Goal: Task Accomplishment & Management: Manage account settings

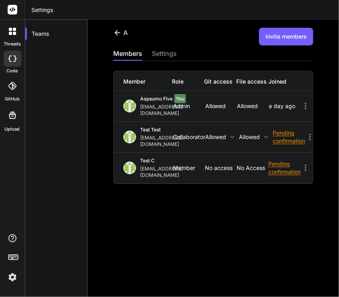
click at [286, 32] on button "Invite members" at bounding box center [286, 37] width 54 height 18
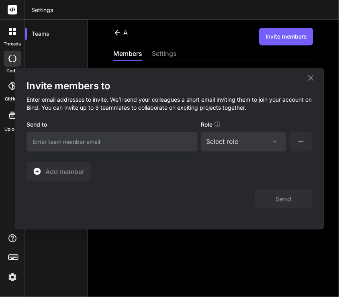
click at [135, 133] on input "email" at bounding box center [111, 142] width 171 height 20
type input "[EMAIL_ADDRESS][DOMAIN_NAME]"
click at [226, 142] on div "Select role" at bounding box center [222, 141] width 32 height 10
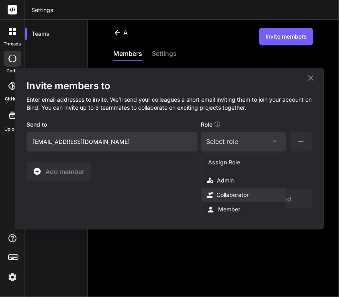
click at [222, 195] on div "Collaborator" at bounding box center [232, 195] width 32 height 8
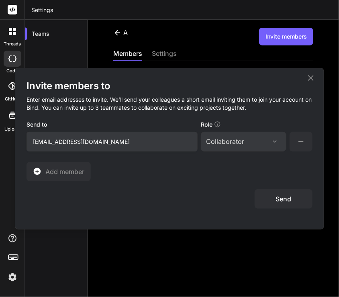
click at [270, 202] on button "Send" at bounding box center [283, 198] width 58 height 19
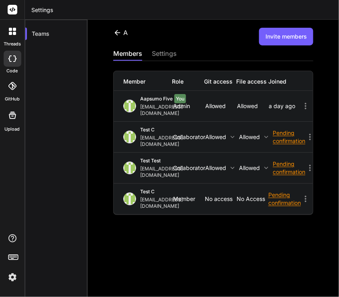
click at [161, 56] on div "settings" at bounding box center [164, 54] width 25 height 11
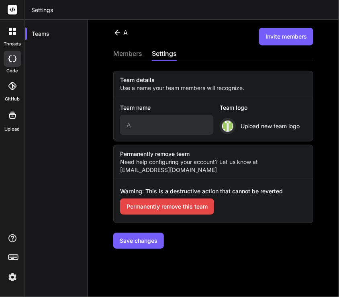
click at [150, 205] on button "Permanently remove this team" at bounding box center [167, 206] width 94 height 16
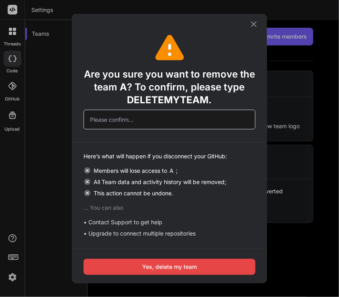
click at [167, 95] on span "DELETEMYTEAM" at bounding box center [167, 100] width 81 height 12
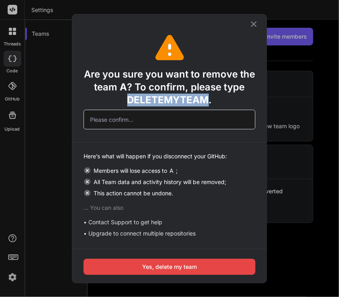
click at [167, 95] on span "DELETEMYTEAM" at bounding box center [167, 100] width 81 height 12
copy span "DELETEMYTEAM"
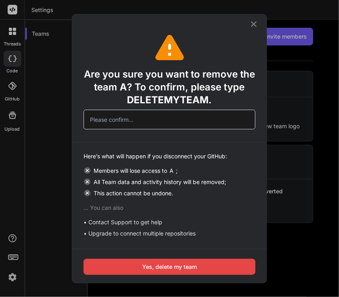
click at [143, 125] on input "text" at bounding box center [169, 120] width 172 height 20
paste input "DELETEMYTEAM"
type input "DELETEMYTEAM"
click at [172, 264] on button "Yes, delete my team" at bounding box center [169, 266] width 172 height 16
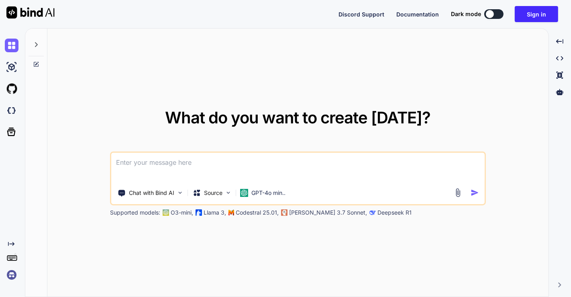
click at [13, 276] on img at bounding box center [12, 275] width 14 height 14
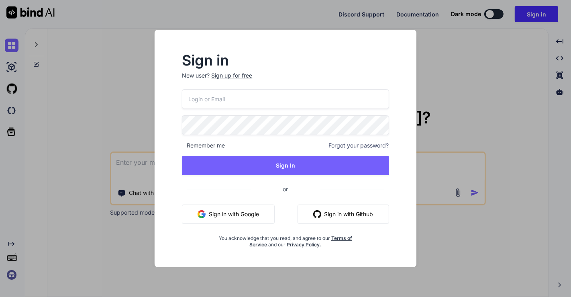
click at [211, 107] on input "email" at bounding box center [285, 99] width 207 height 20
type input "[EMAIL_ADDRESS][DOMAIN_NAME]"
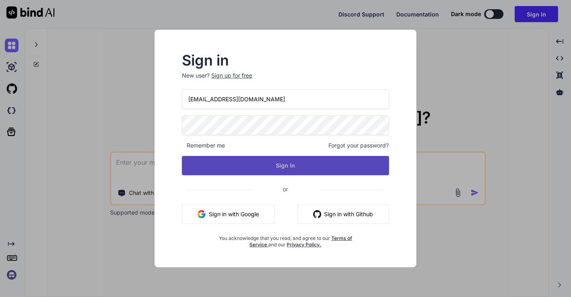
click at [264, 161] on button "Sign In" at bounding box center [285, 165] width 207 height 19
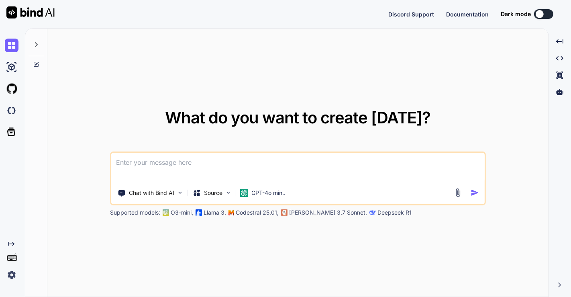
click at [16, 272] on img at bounding box center [12, 275] width 14 height 14
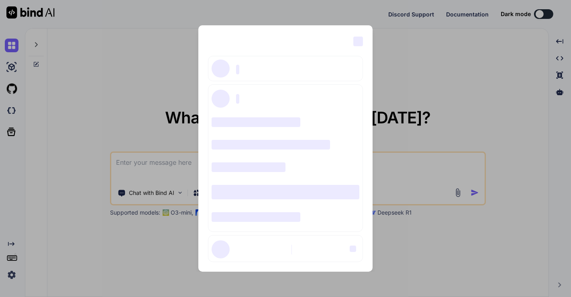
click at [106, 148] on div "‌ ‌ ‌ ‌ ‌ ‌ ‌ ‌ ‌ ‌ ‌ ‌ ‌ ‌ ‌" at bounding box center [285, 148] width 571 height 297
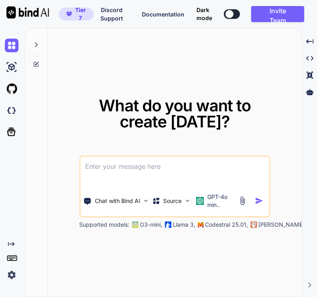
click at [10, 276] on img at bounding box center [12, 275] width 14 height 14
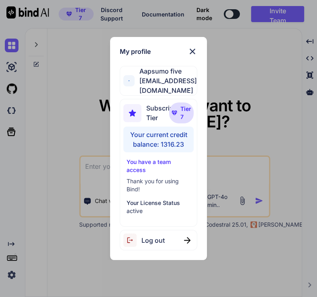
click at [65, 128] on div "My profile Aapsumo five appsumo_5@yopmail.com Subscription Tier Tier 7 Your cur…" at bounding box center [158, 148] width 317 height 297
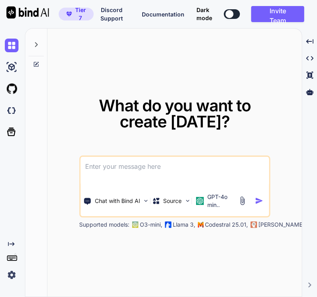
click at [5, 269] on img at bounding box center [12, 275] width 14 height 14
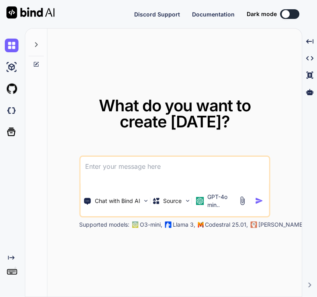
type textarea "x"
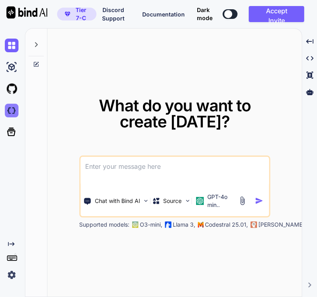
click at [10, 110] on img at bounding box center [12, 111] width 14 height 14
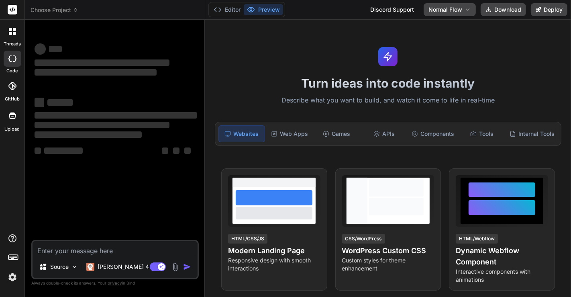
click at [12, 275] on img at bounding box center [13, 277] width 14 height 14
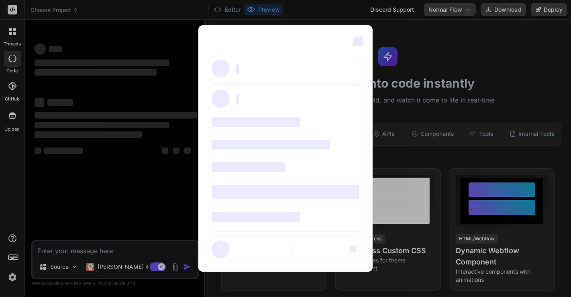
click at [69, 115] on div "‌ ‌ ‌ ‌ ‌ ‌ ‌ ‌ ‌ ‌ ‌ ‌ ‌ ‌ ‌" at bounding box center [285, 148] width 571 height 297
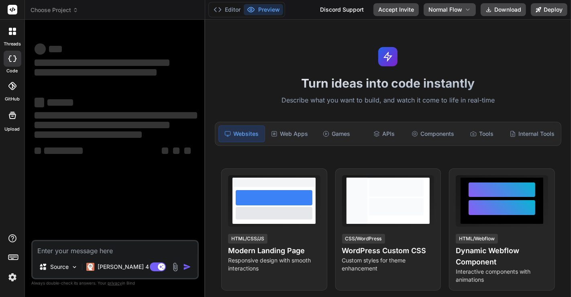
click at [10, 279] on img at bounding box center [13, 277] width 14 height 14
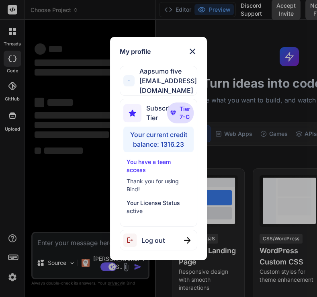
type textarea "x"
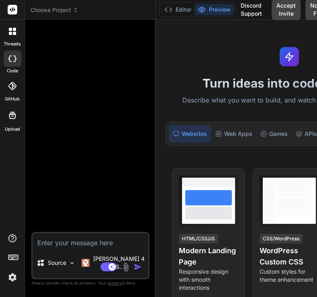
click at [10, 277] on img at bounding box center [13, 277] width 14 height 14
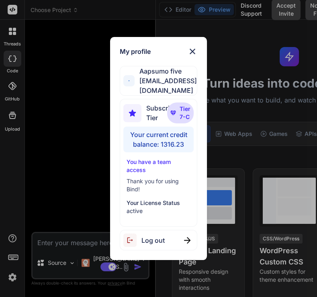
click at [77, 166] on div "My profile Aapsumo five appsumo_5@yopmail.com Subscription Tier Tier 7-C Your c…" at bounding box center [158, 148] width 317 height 297
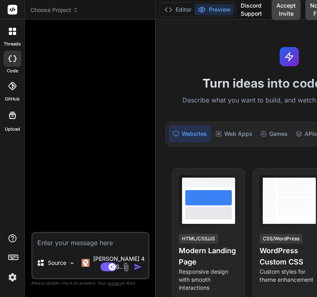
click at [70, 247] on textarea at bounding box center [90, 240] width 116 height 14
type textarea "x"
type textarea "h"
type textarea "x"
type textarea "hi"
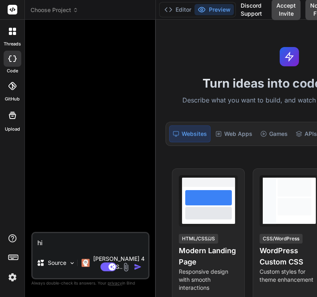
type textarea "x"
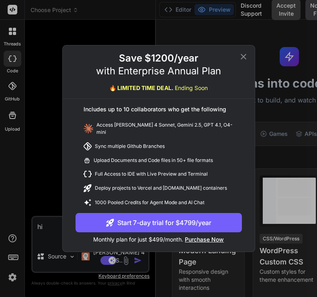
type textarea "hi"
click at [20, 118] on div "Save $1200/year with Enterprise Annual Plan 🔥 LIMITED TIME DEAL. Ending Soon In…" at bounding box center [158, 148] width 317 height 297
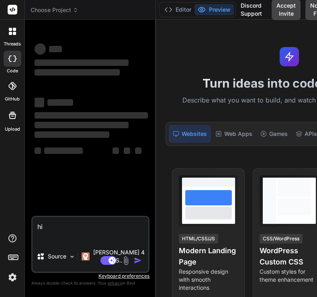
click at [12, 274] on img at bounding box center [13, 277] width 14 height 14
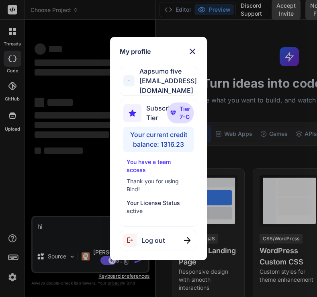
click at [59, 177] on div "My profile Aapsumo five appsumo_5@yopmail.com Subscription Tier Tier 7-C Your c…" at bounding box center [158, 148] width 317 height 297
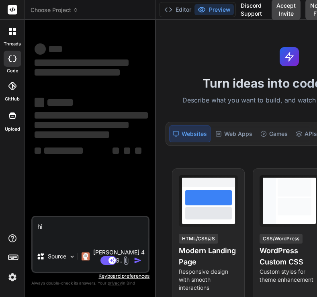
click at [63, 232] on textarea "hi" at bounding box center [90, 229] width 116 height 24
type textarea "x"
type textarea "hi"
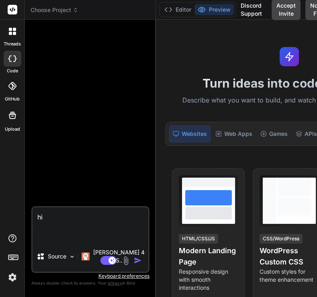
type textarea "x"
type textarea "hi"
click at [134, 258] on img "button" at bounding box center [138, 260] width 8 height 8
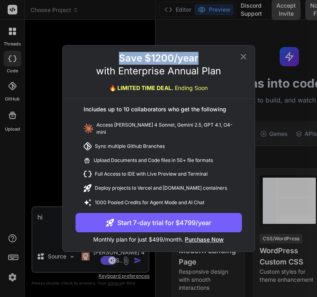
drag, startPoint x: 114, startPoint y: 57, endPoint x: 198, endPoint y: 57, distance: 84.7
click at [198, 57] on div "Save $1200/year with Enterprise Annual Plan 🔥 LIMITED TIME DEAL. Ending Soon" at bounding box center [159, 75] width 192 height 47
copy h2 "Save $1200/year"
click at [297, 144] on div "Save $1200/year with Enterprise Annual Plan 🔥 LIMITED TIME DEAL. Ending Soon In…" at bounding box center [158, 148] width 317 height 297
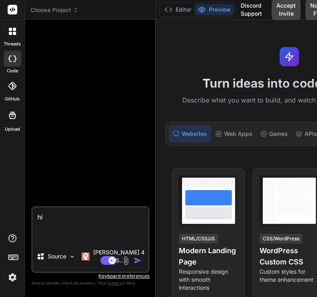
click at [7, 277] on img at bounding box center [13, 277] width 14 height 14
